Goal: Task Accomplishment & Management: Complete application form

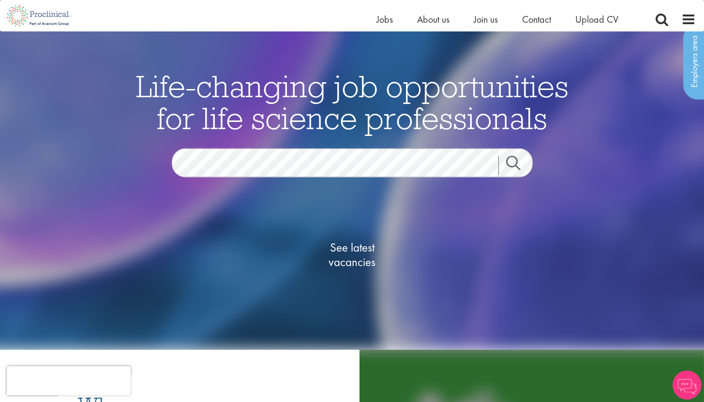
scroll to position [33, 0]
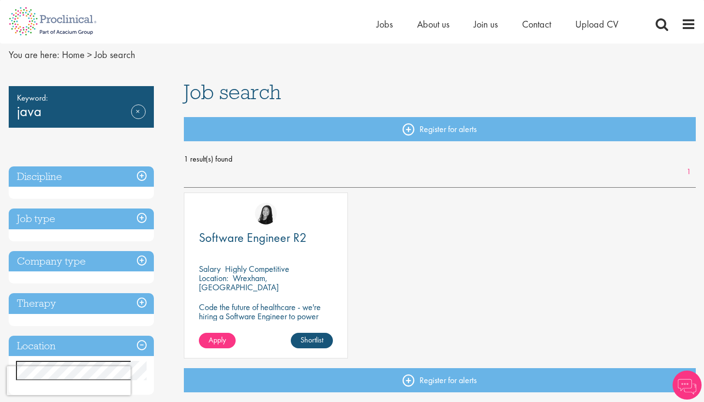
scroll to position [52, 0]
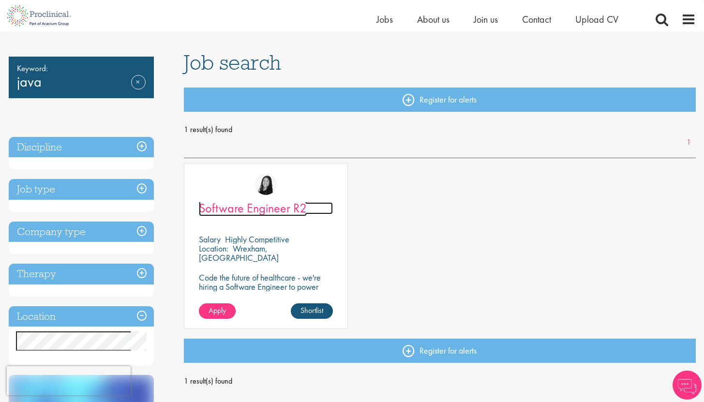
click at [262, 210] on span "Software Engineer R2" at bounding box center [253, 208] width 108 height 16
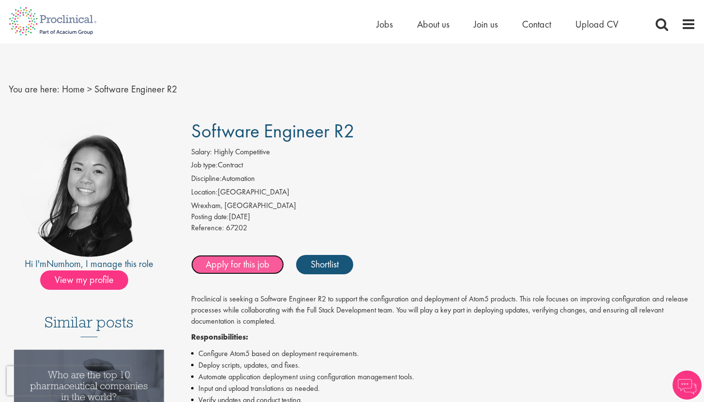
click at [249, 263] on link "Apply for this job" at bounding box center [237, 264] width 93 height 19
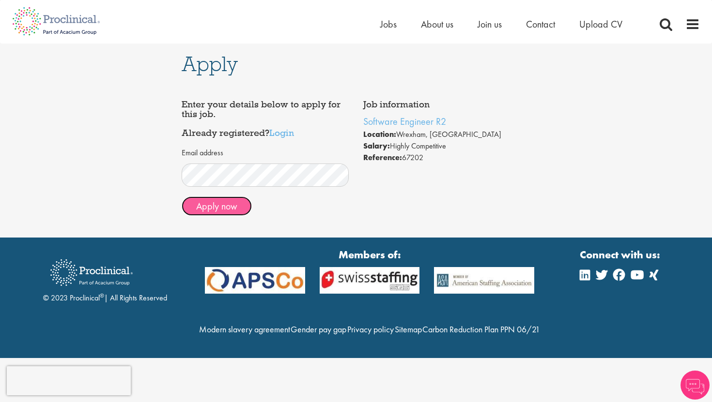
click at [227, 207] on button "Apply now" at bounding box center [217, 206] width 70 height 19
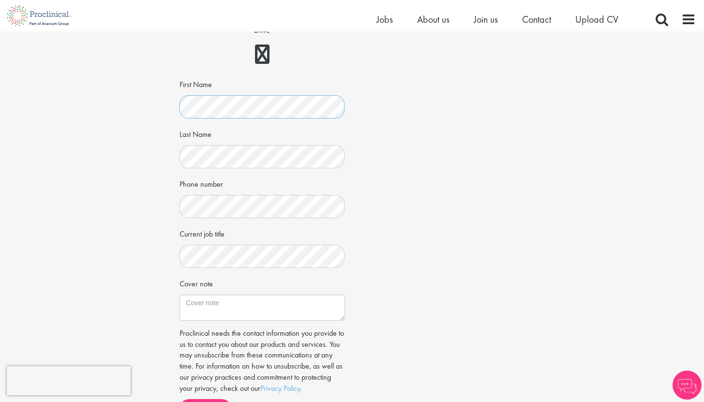
scroll to position [133, 0]
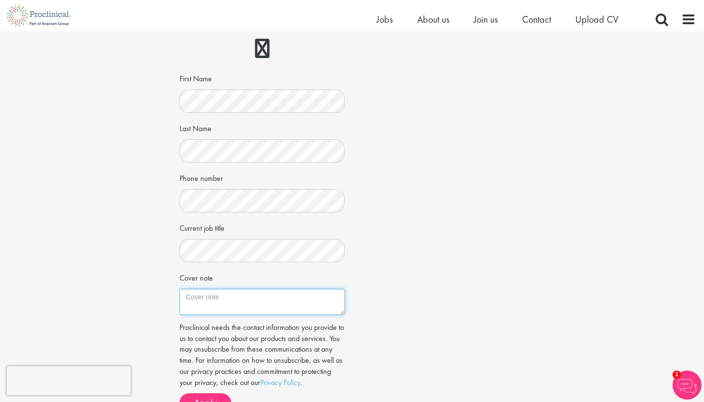
click at [226, 306] on textarea "Cover note" at bounding box center [262, 302] width 165 height 26
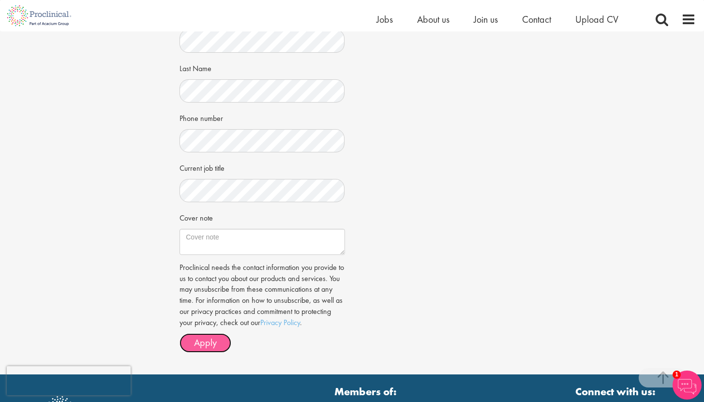
click at [206, 344] on span "Apply" at bounding box center [205, 342] width 23 height 13
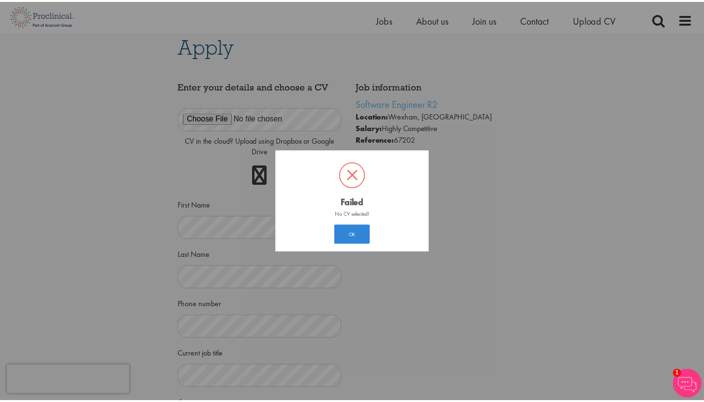
scroll to position [5, 0]
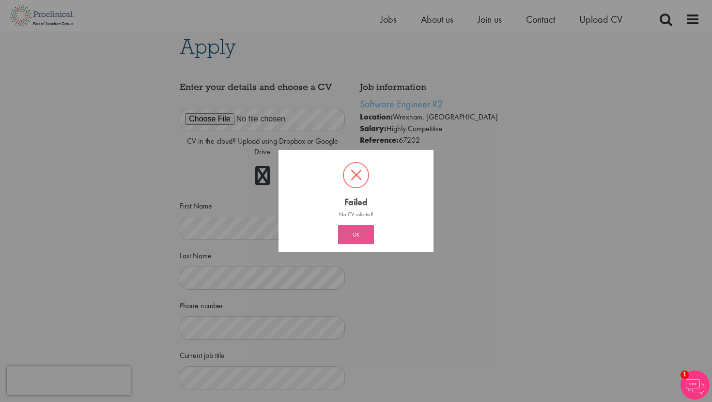
click at [341, 244] on button "OK" at bounding box center [356, 234] width 36 height 19
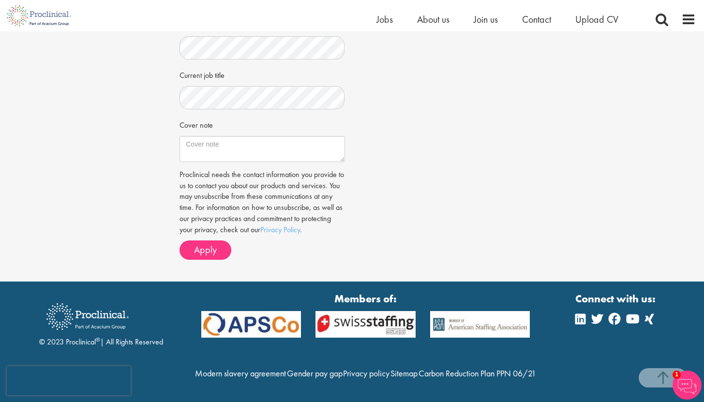
scroll to position [306, 0]
click at [208, 244] on span "Apply" at bounding box center [205, 250] width 23 height 13
